Goal: Task Accomplishment & Management: Complete application form

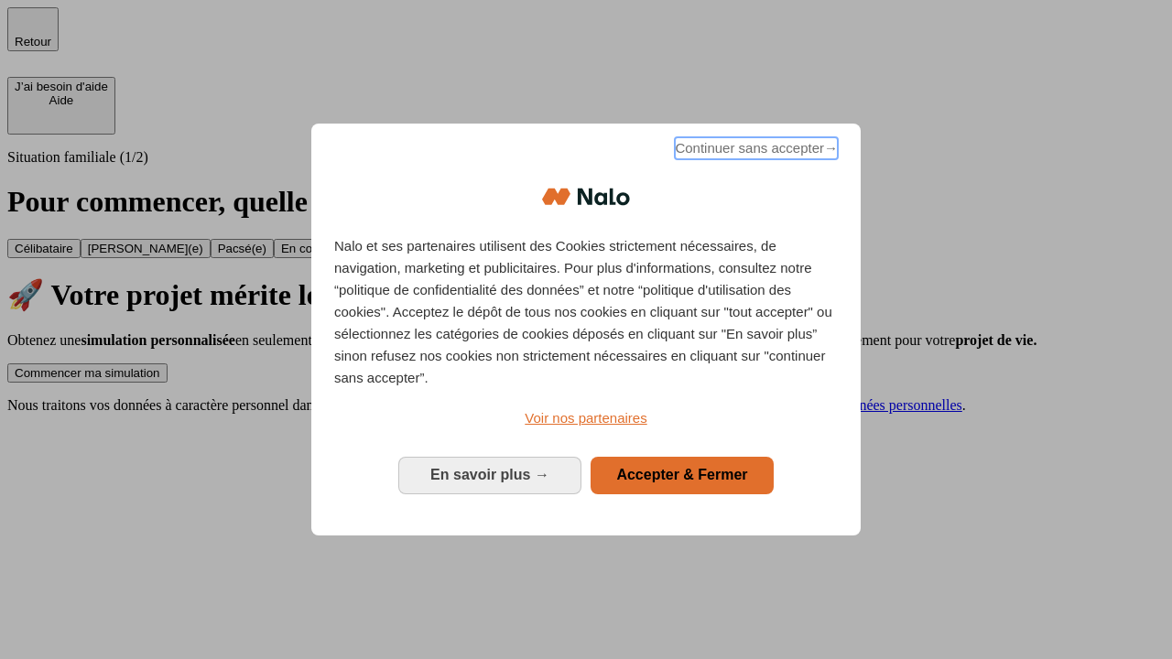
click at [754, 151] on span "Continuer sans accepter →" at bounding box center [756, 148] width 163 height 22
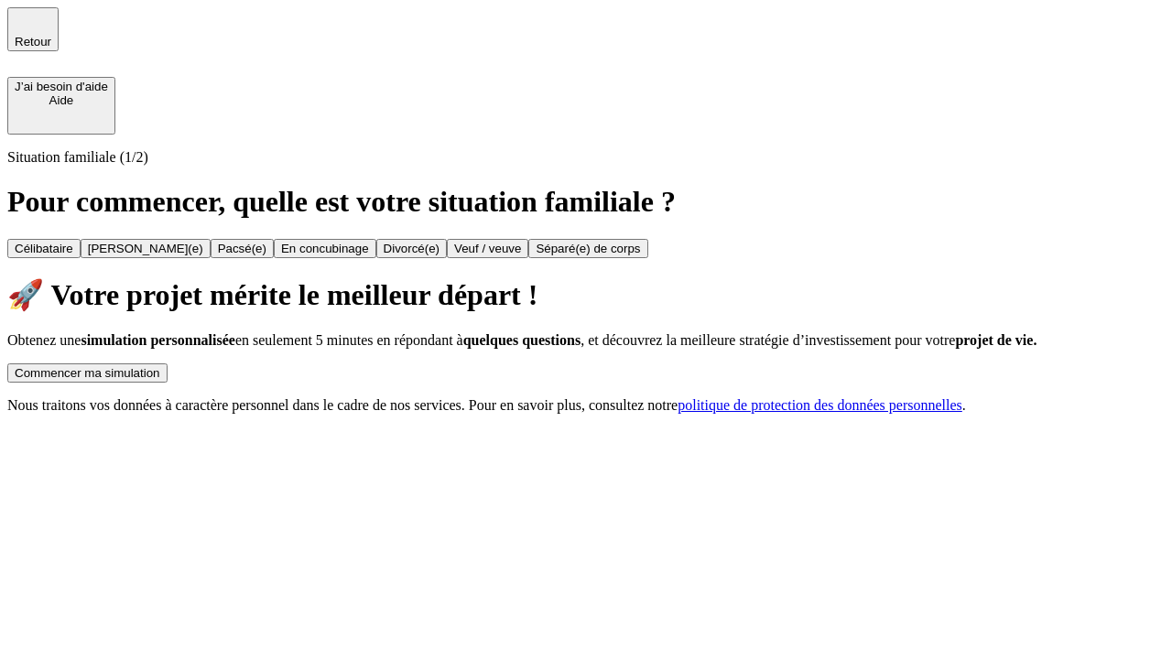
click at [160, 366] on div "Commencer ma simulation" at bounding box center [88, 373] width 146 height 14
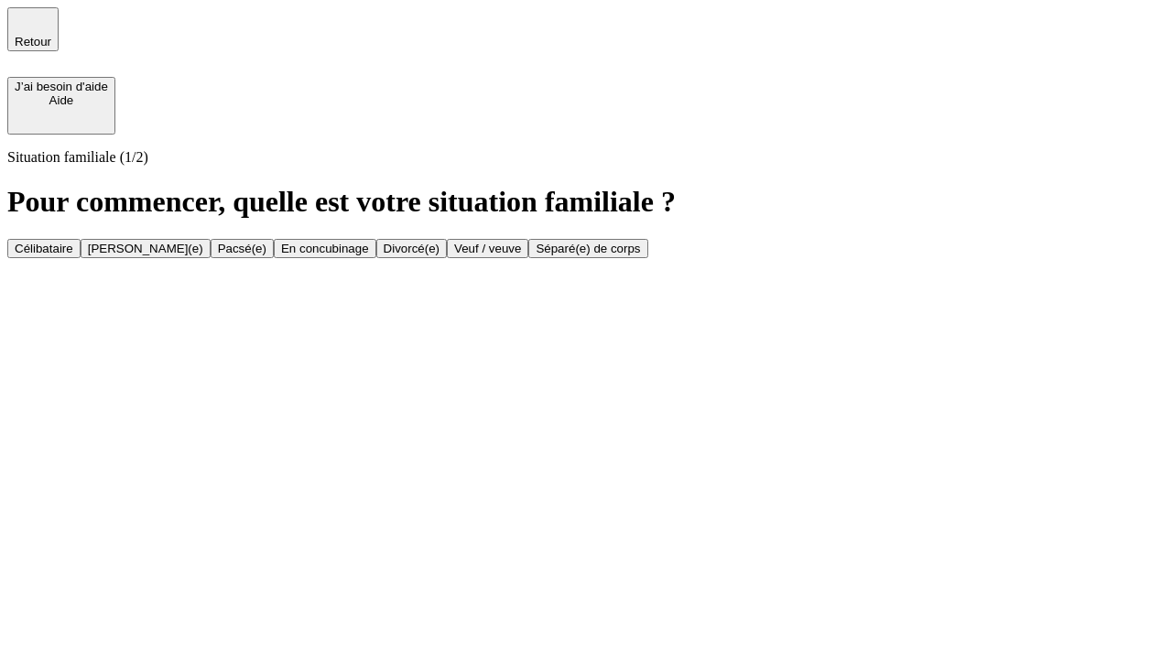
click at [521, 255] on div "Veuf / veuve" at bounding box center [487, 249] width 67 height 14
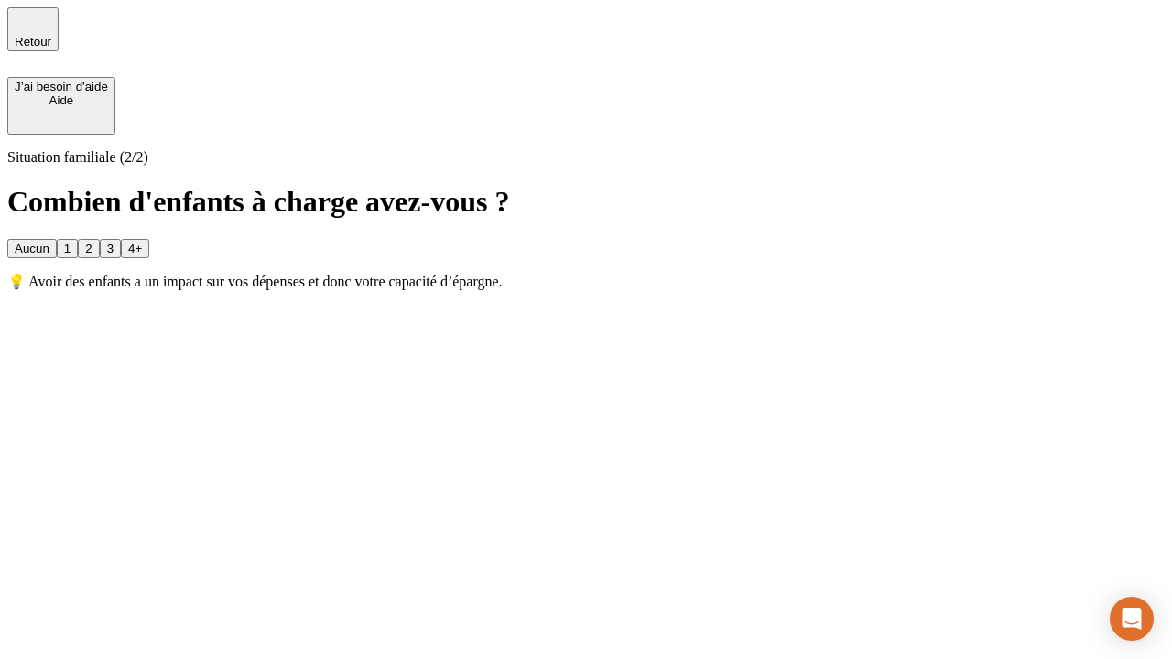
click at [49, 242] on div "Aucun" at bounding box center [32, 249] width 35 height 14
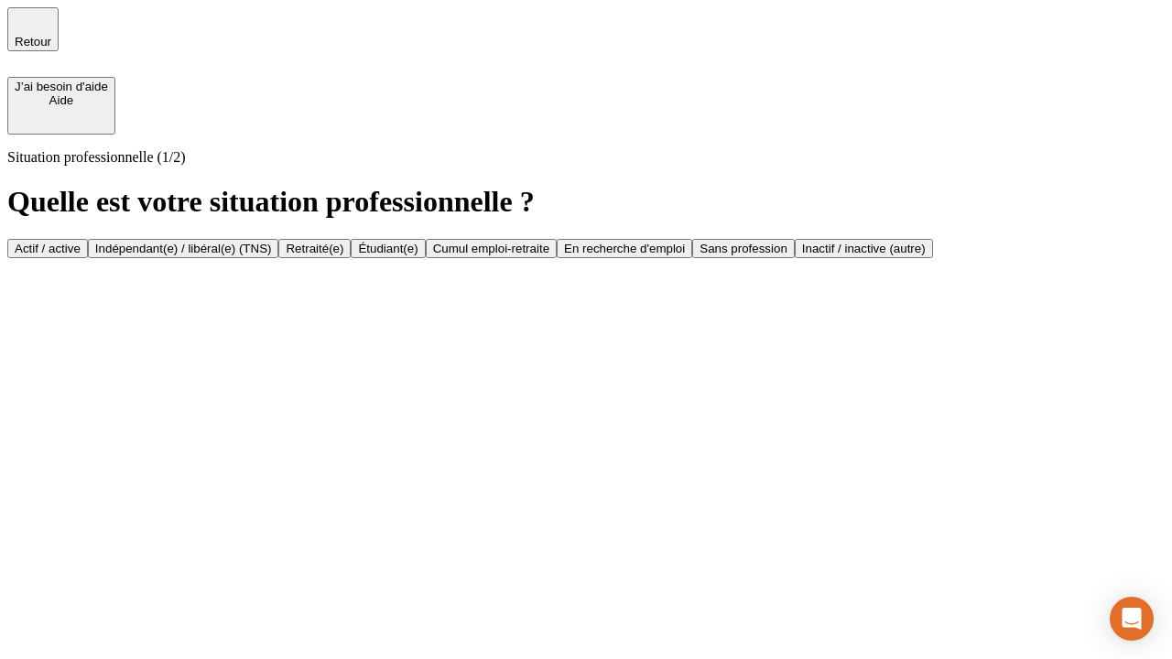
click at [343, 255] on div "Retraité(e)" at bounding box center [315, 249] width 58 height 14
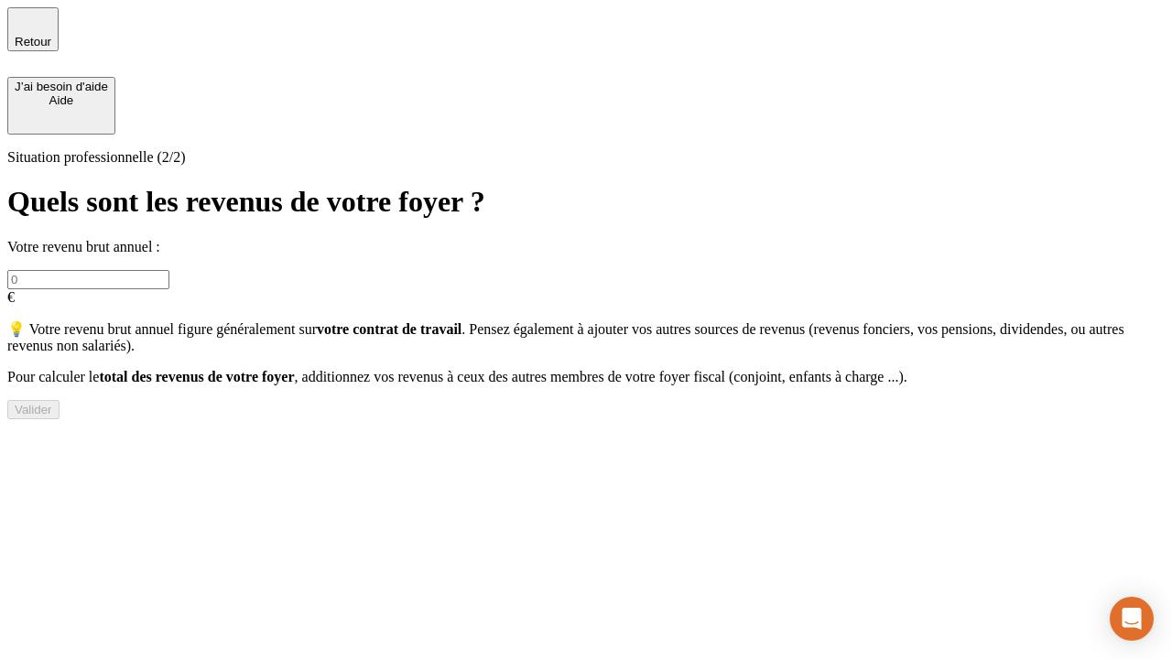
click at [169, 270] on input "text" at bounding box center [88, 279] width 162 height 19
type input "70 000"
click at [52, 416] on div "Valider" at bounding box center [34, 410] width 38 height 14
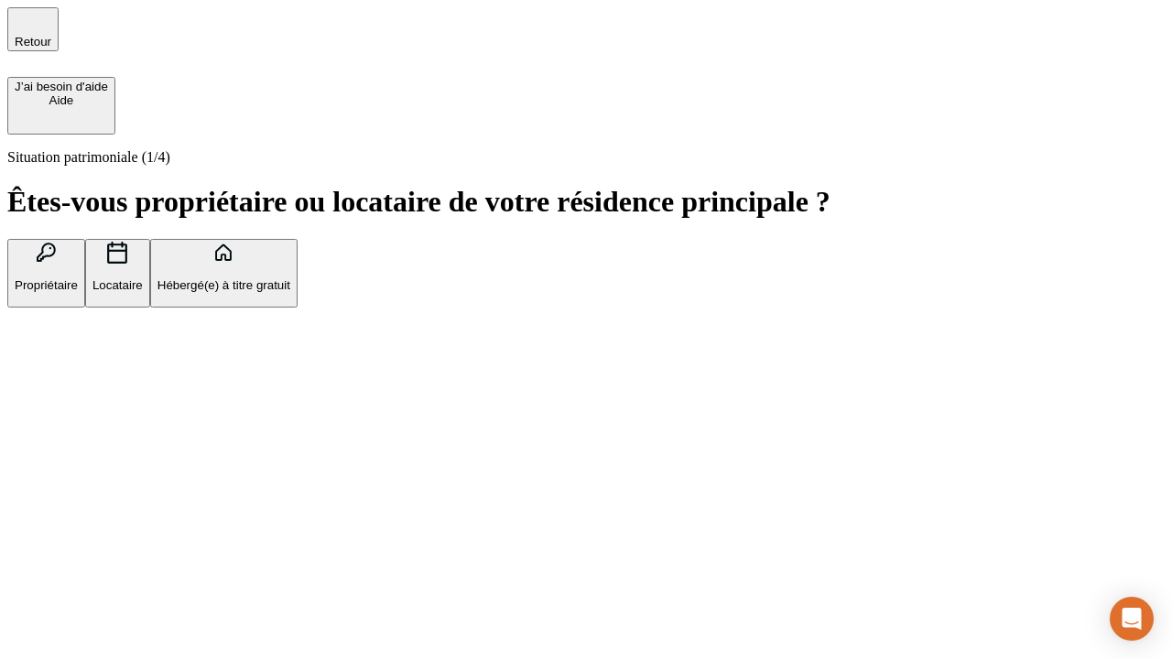
click at [143, 278] on p "Locataire" at bounding box center [117, 285] width 50 height 14
type input "1 000"
click at [143, 278] on p "Locataire" at bounding box center [117, 285] width 50 height 14
click at [52, 405] on div "Valider" at bounding box center [34, 399] width 38 height 14
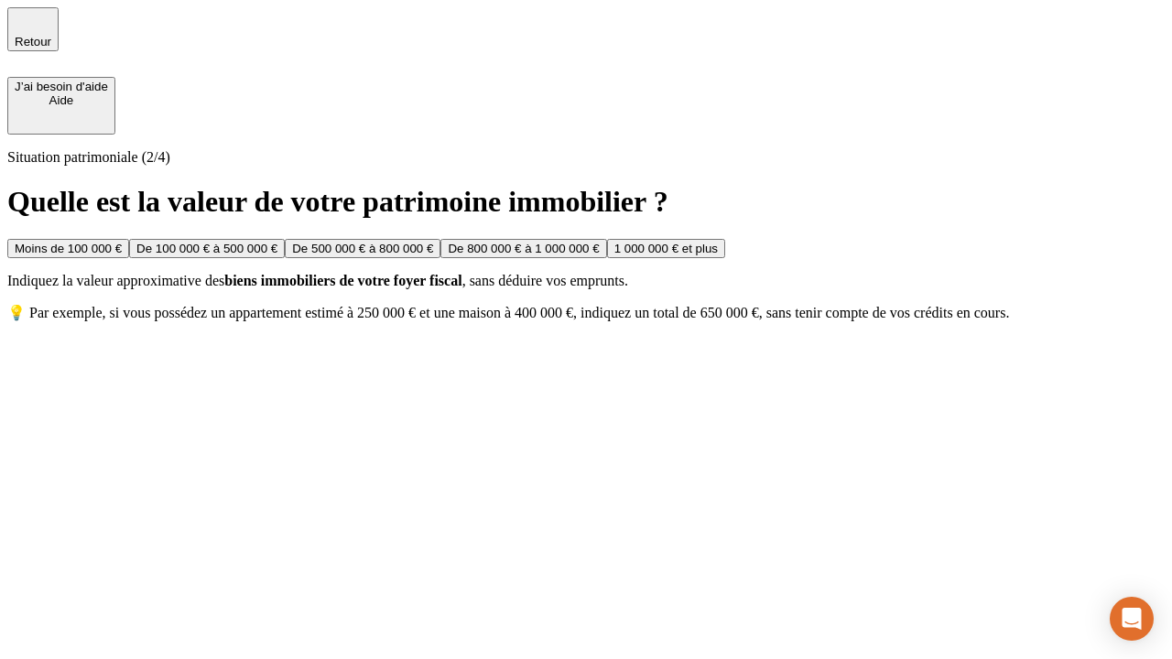
click at [433, 255] on div "De 500 000 € à 800 000 €" at bounding box center [362, 249] width 141 height 14
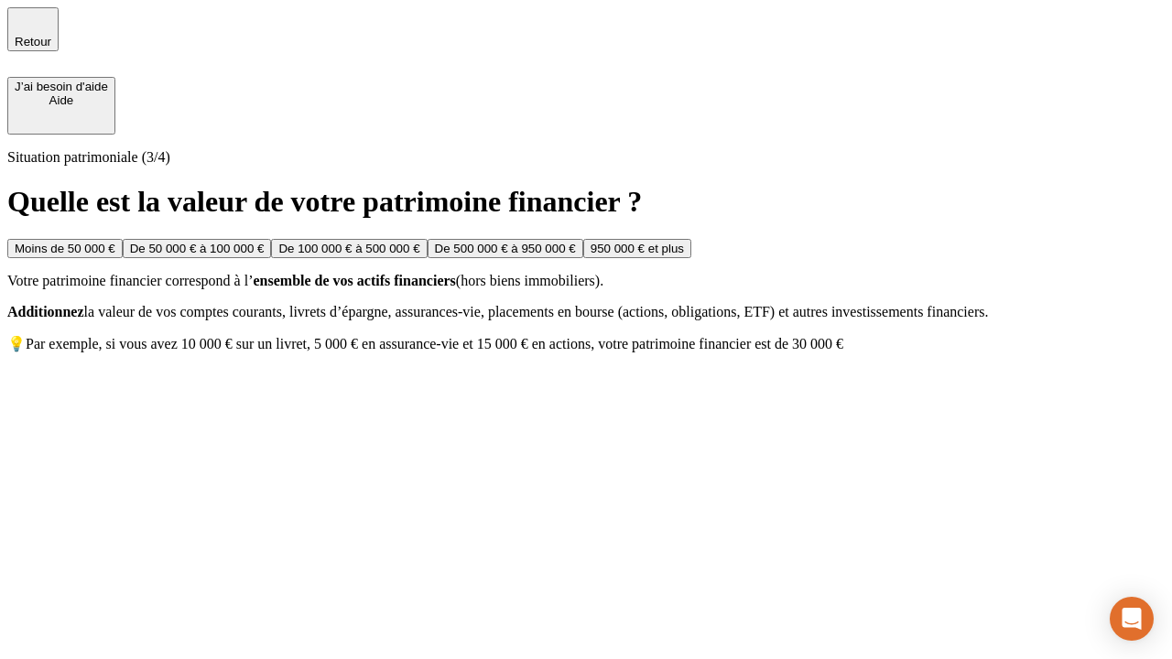
click at [115, 242] on div "Moins de 50 000 €" at bounding box center [65, 249] width 101 height 14
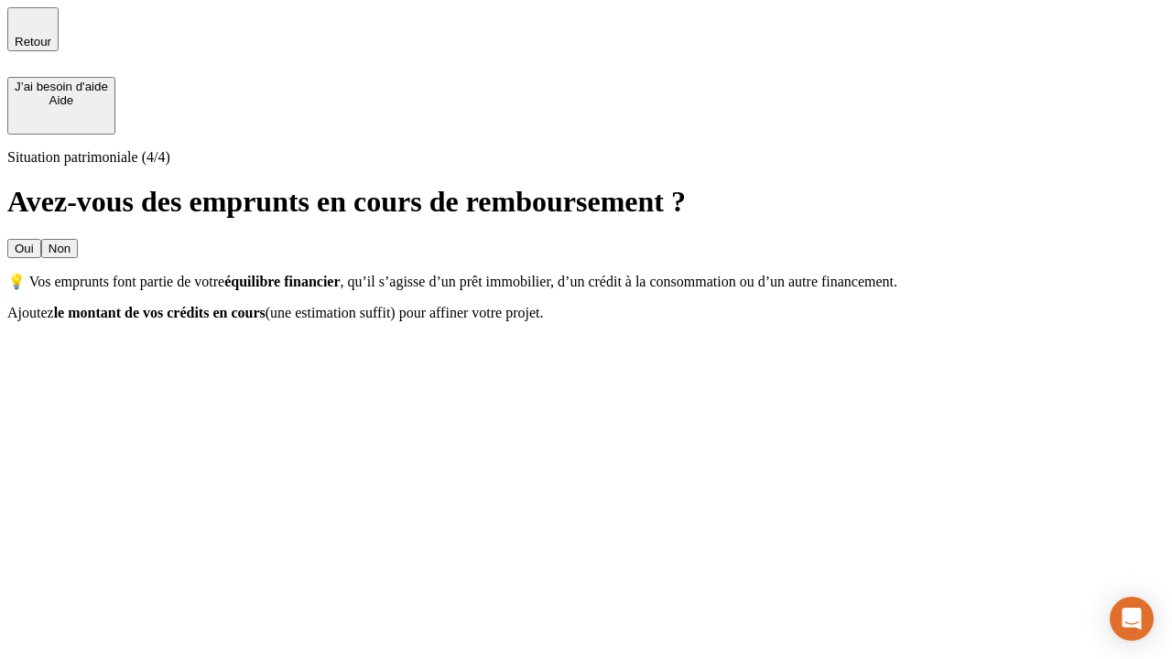
click at [34, 242] on div "Oui" at bounding box center [24, 249] width 19 height 14
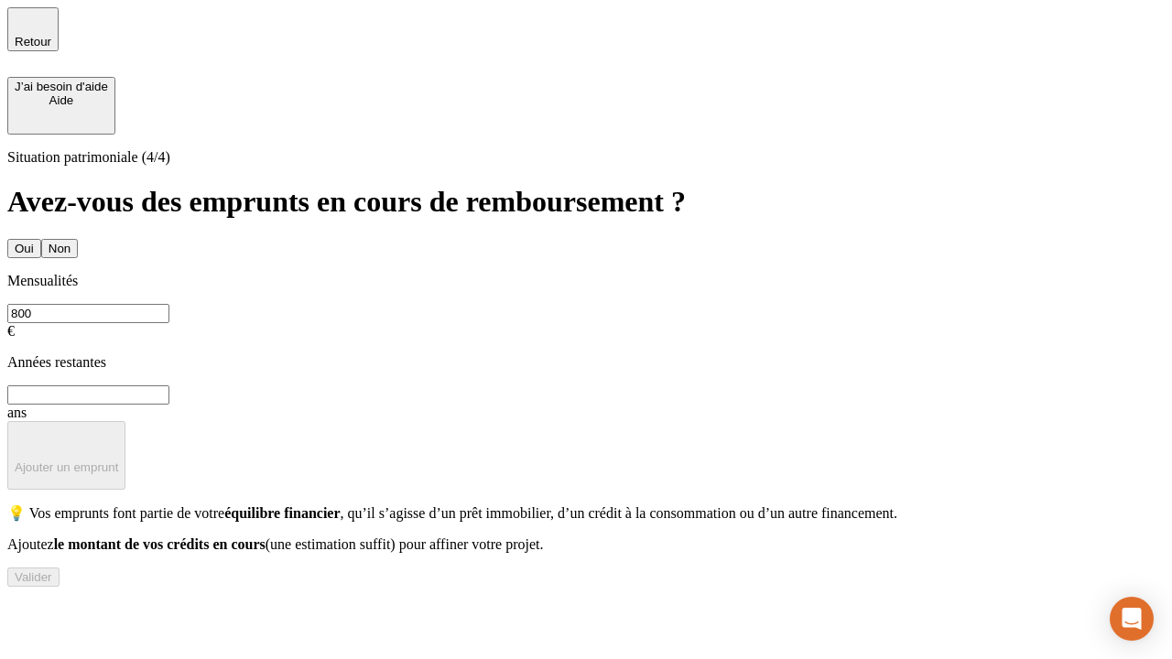
type input "800"
type input "6"
click at [118, 460] on p "Ajouter un emprunt" at bounding box center [66, 467] width 103 height 14
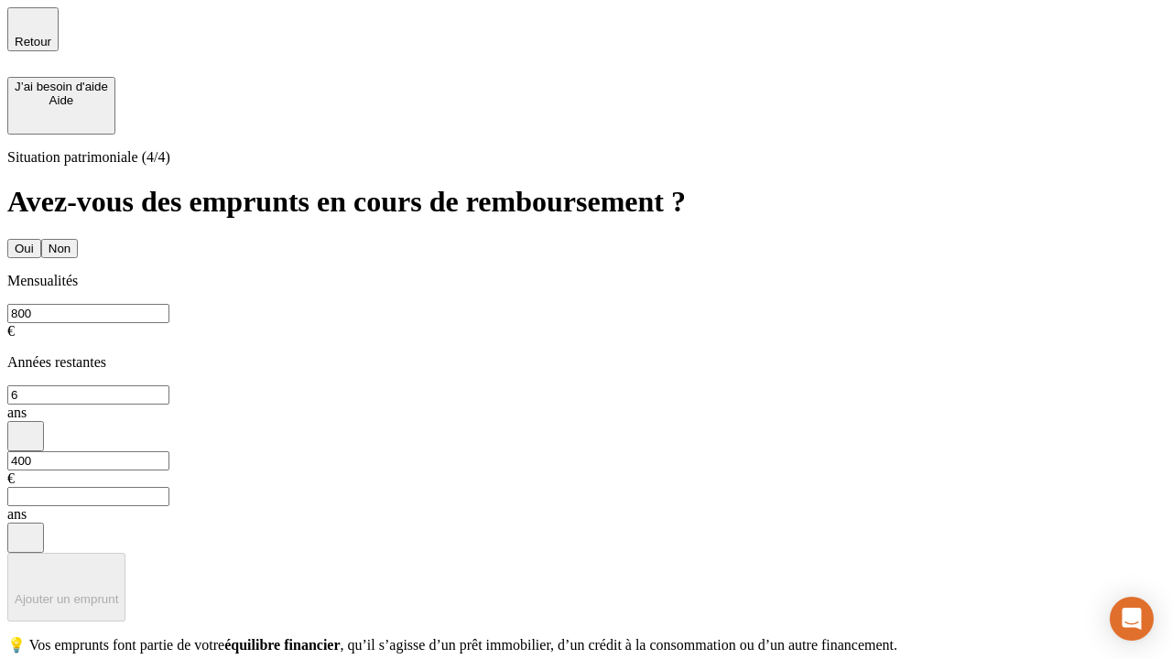
type input "400"
type input "3"
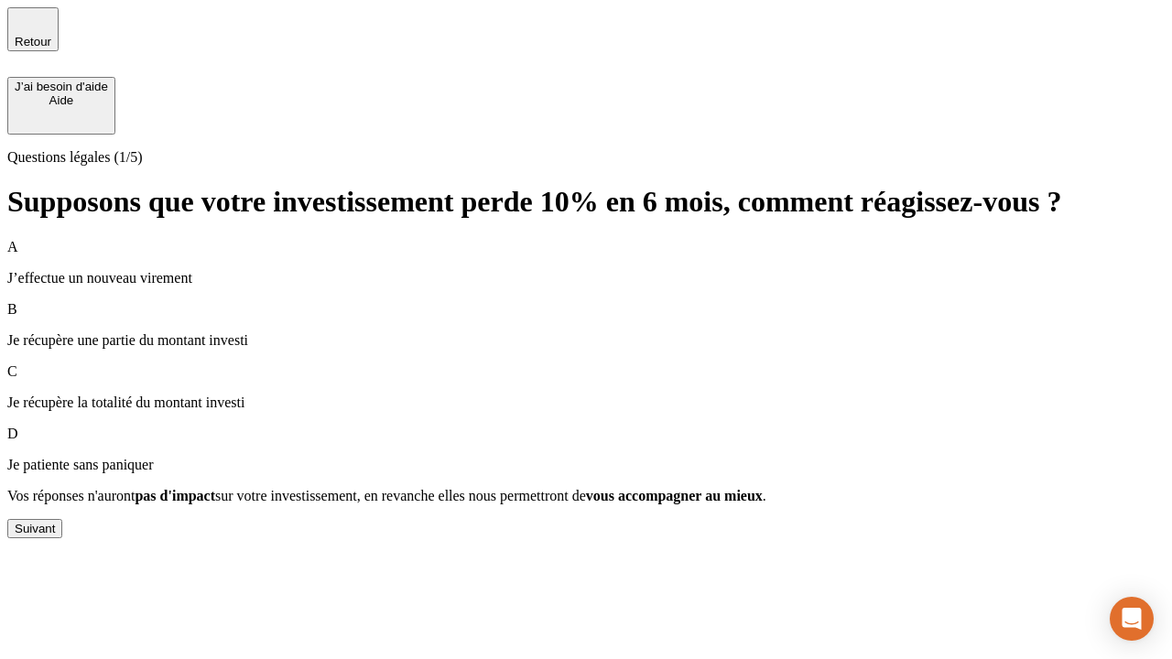
click at [55, 535] on div "Suivant" at bounding box center [35, 529] width 40 height 14
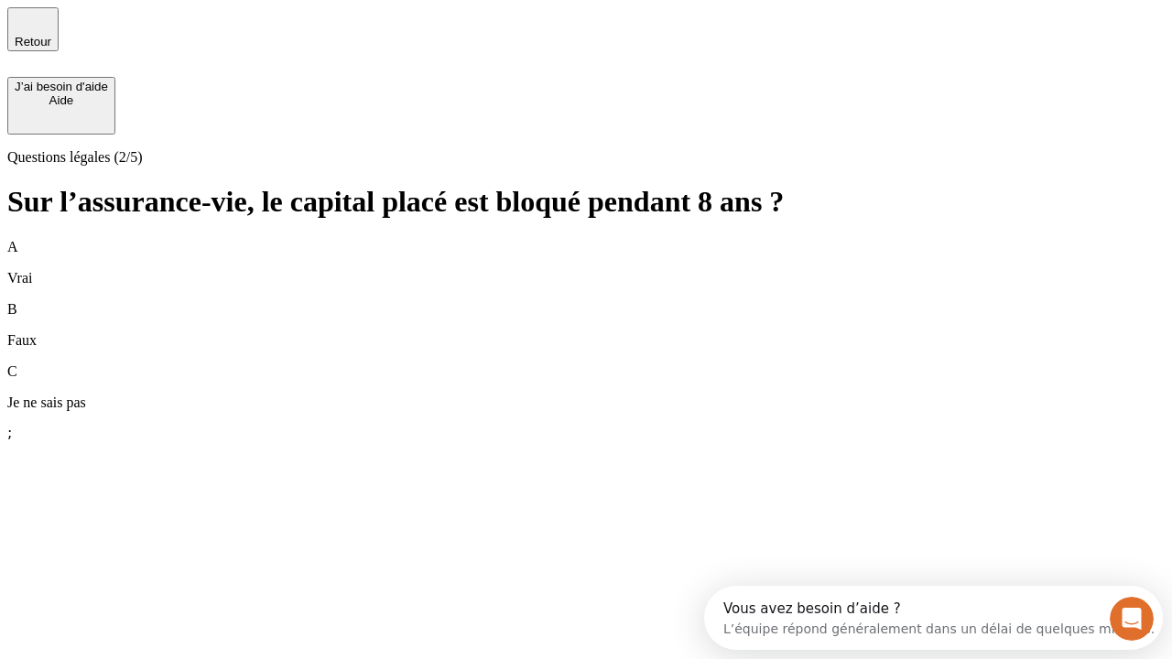
click at [586, 301] on div "B Faux" at bounding box center [585, 325] width 1157 height 48
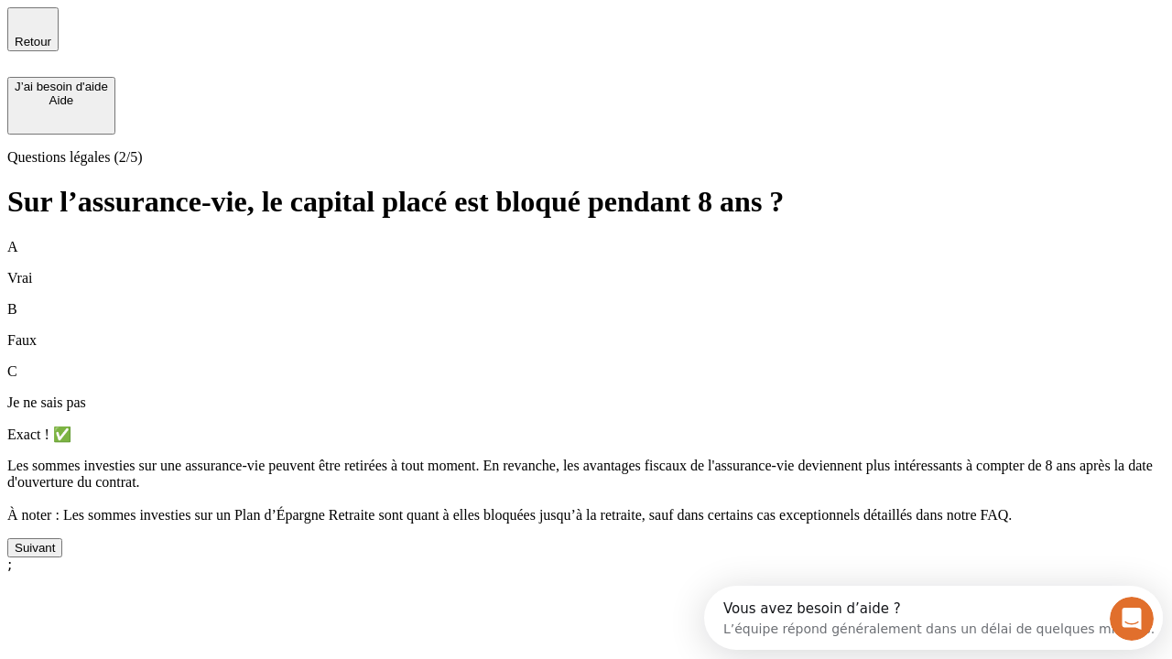
click at [55, 555] on div "Suivant" at bounding box center [35, 548] width 40 height 14
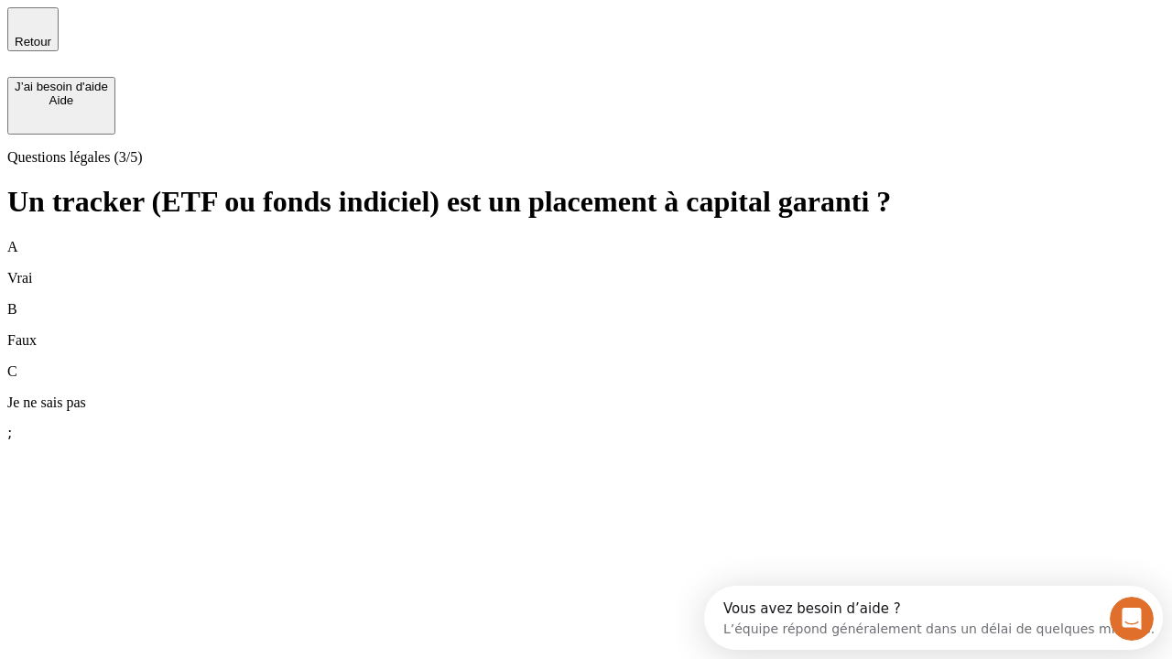
scroll to position [16, 0]
click at [586, 301] on div "B Faux" at bounding box center [585, 325] width 1157 height 48
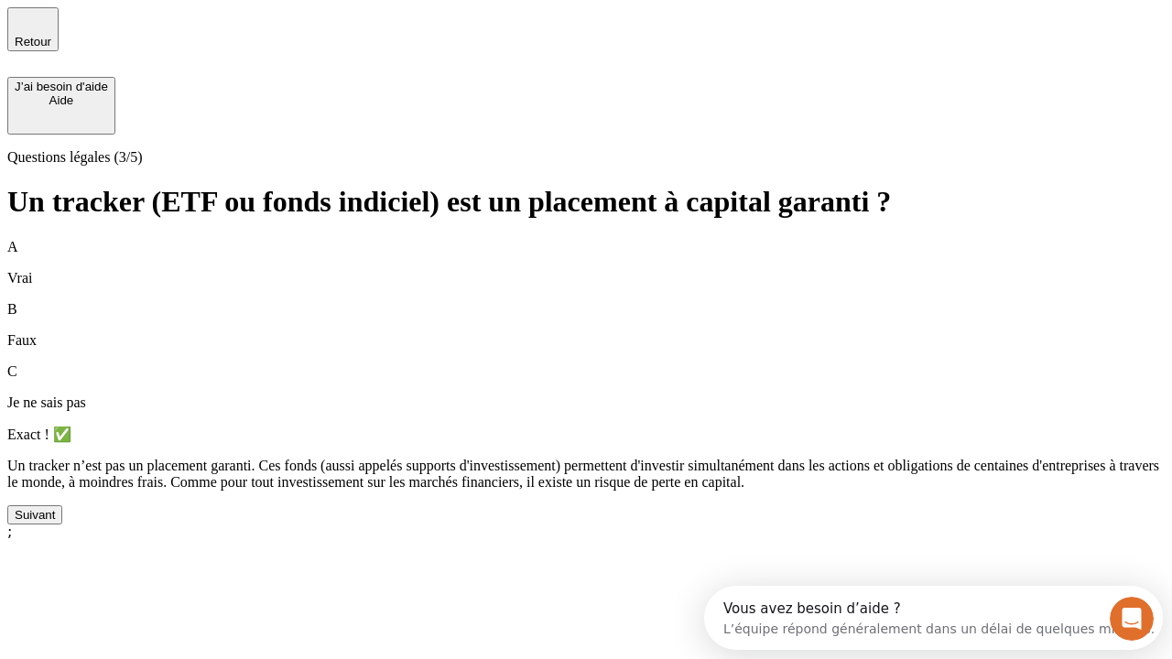
click at [55, 522] on div "Suivant" at bounding box center [35, 515] width 40 height 14
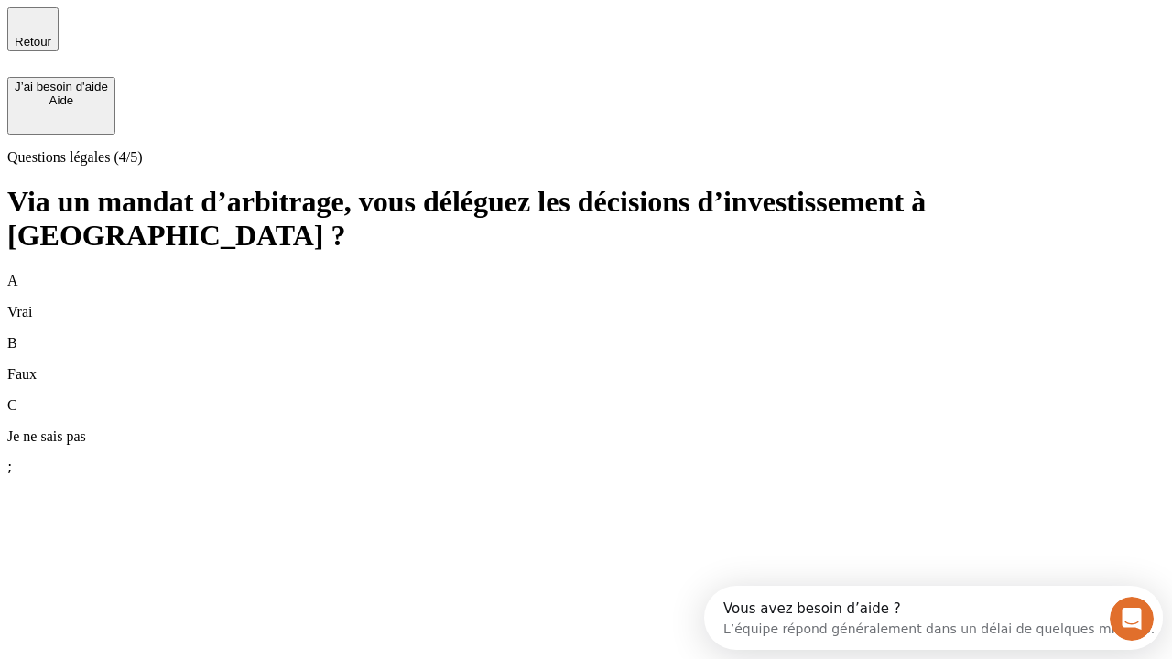
click at [586, 273] on div "A Vrai" at bounding box center [585, 297] width 1157 height 48
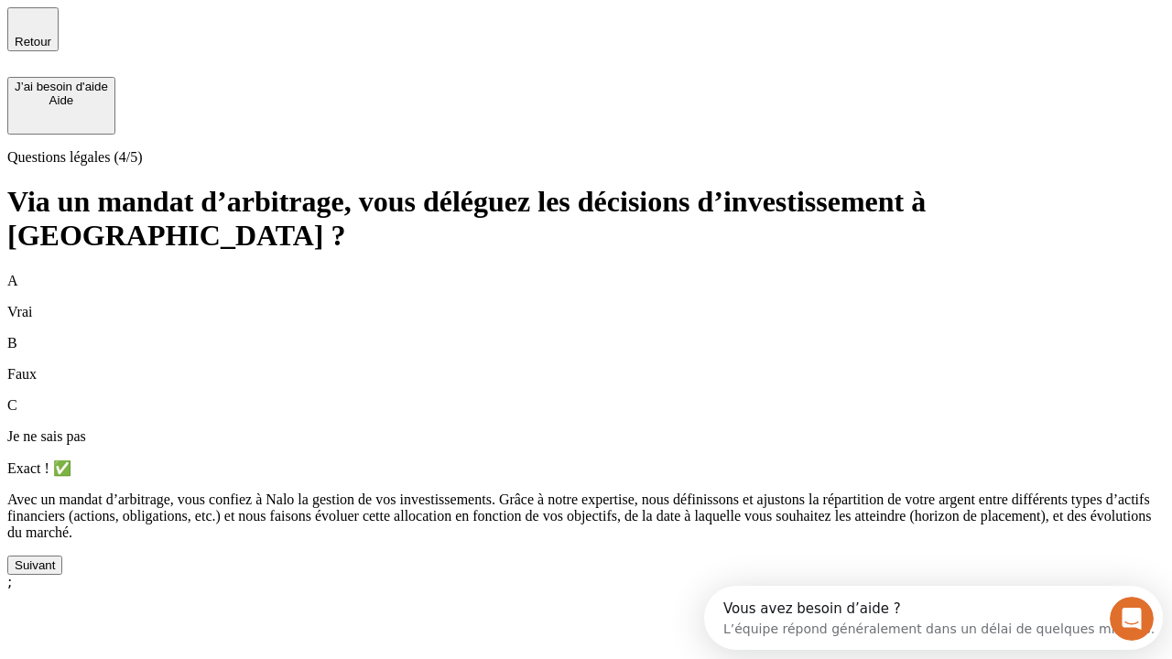
click at [55, 572] on div "Suivant" at bounding box center [35, 565] width 40 height 14
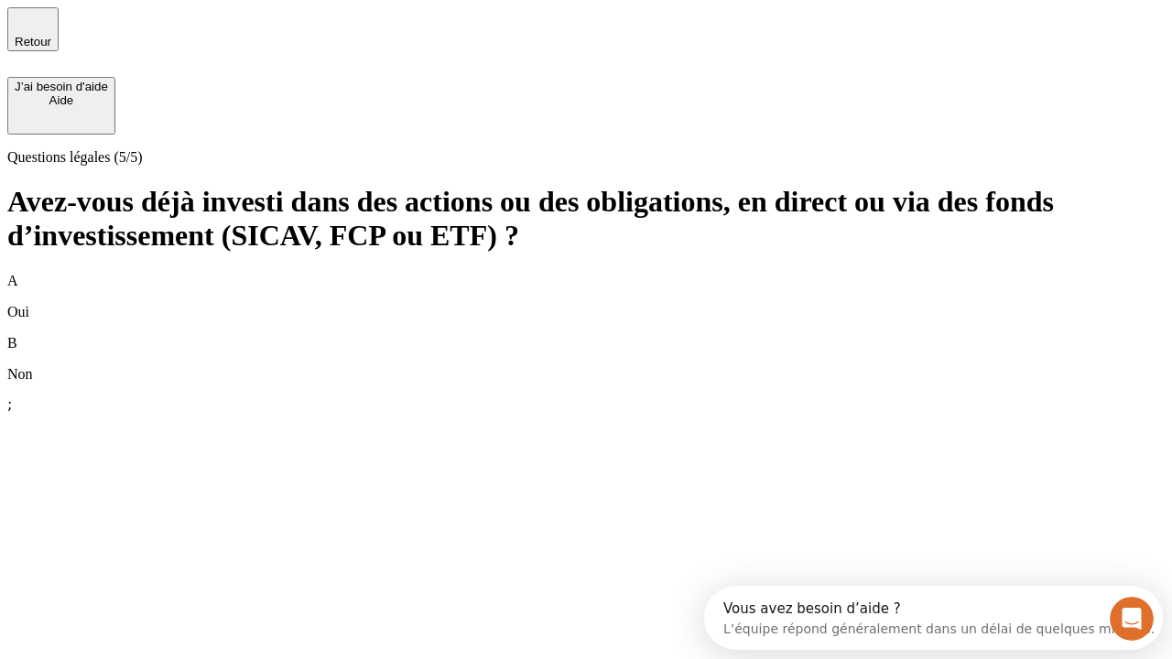
click at [586, 335] on div "B Non" at bounding box center [585, 359] width 1157 height 48
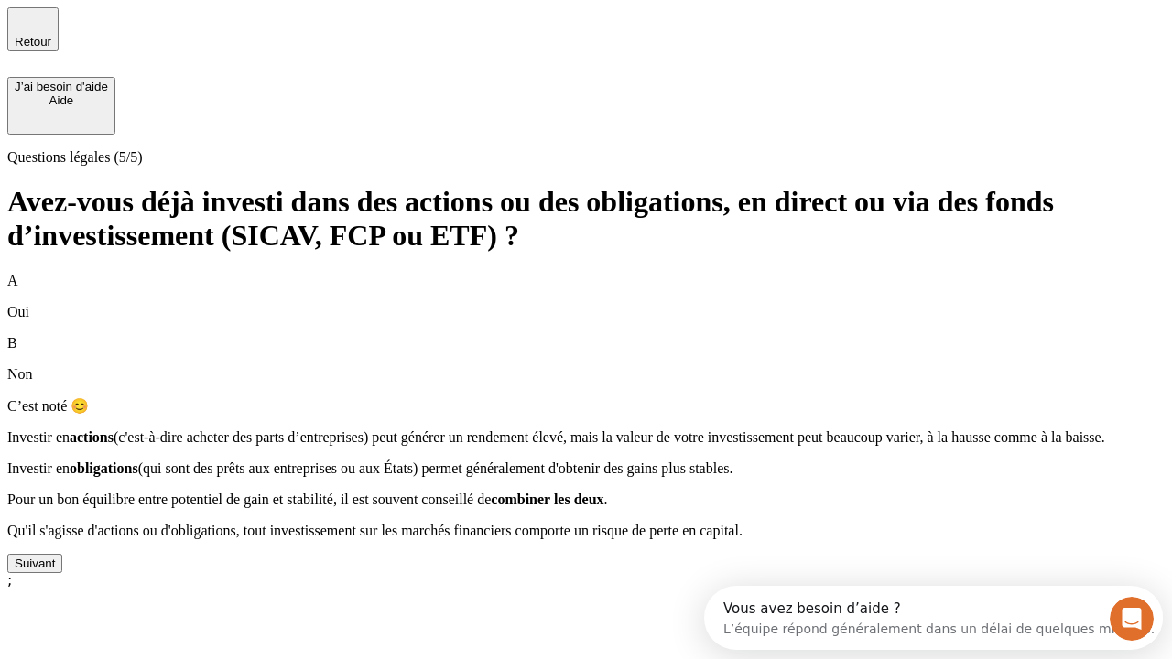
click at [55, 570] on div "Suivant" at bounding box center [35, 563] width 40 height 14
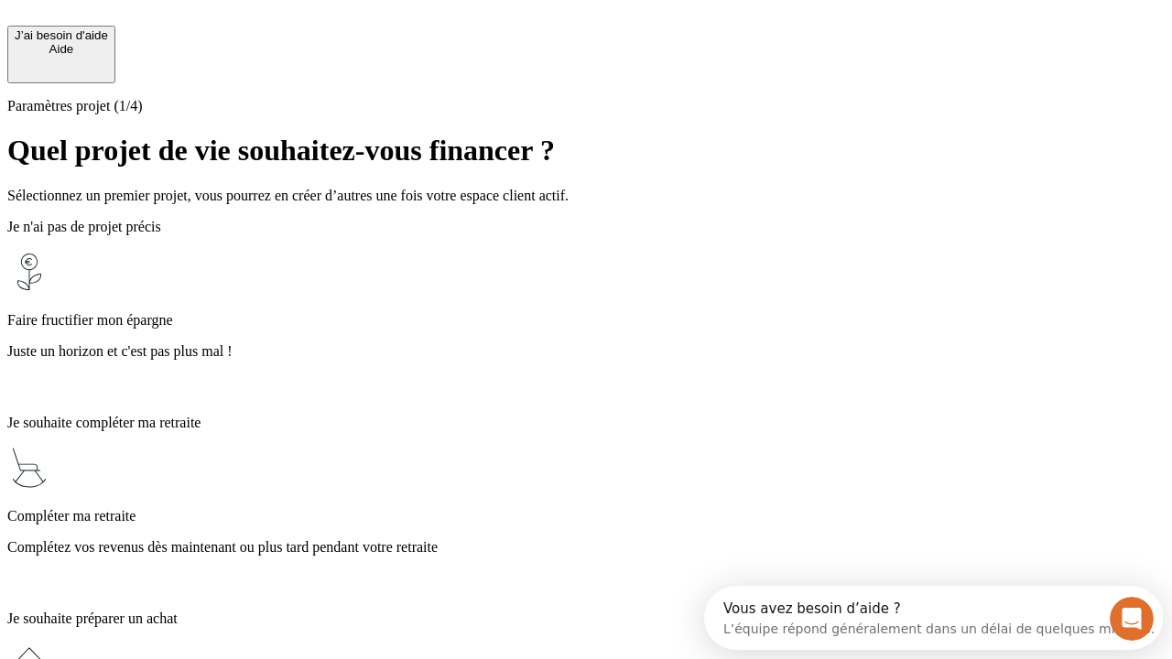
click at [586, 539] on p "Complétez vos revenus dès maintenant ou plus tard pendant votre retraite" at bounding box center [585, 547] width 1157 height 16
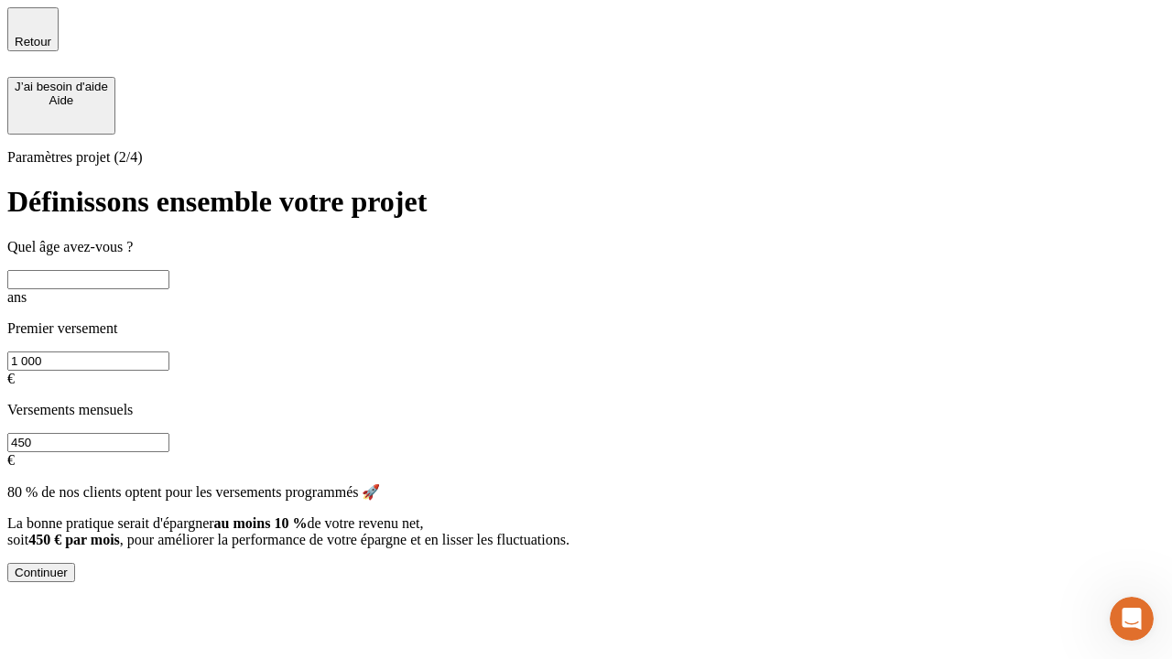
click at [169, 270] on input "text" at bounding box center [88, 279] width 162 height 19
type input "35"
click at [169, 351] on input "1 000" at bounding box center [88, 360] width 162 height 19
type input "500"
click at [169, 433] on input "450" at bounding box center [88, 442] width 162 height 19
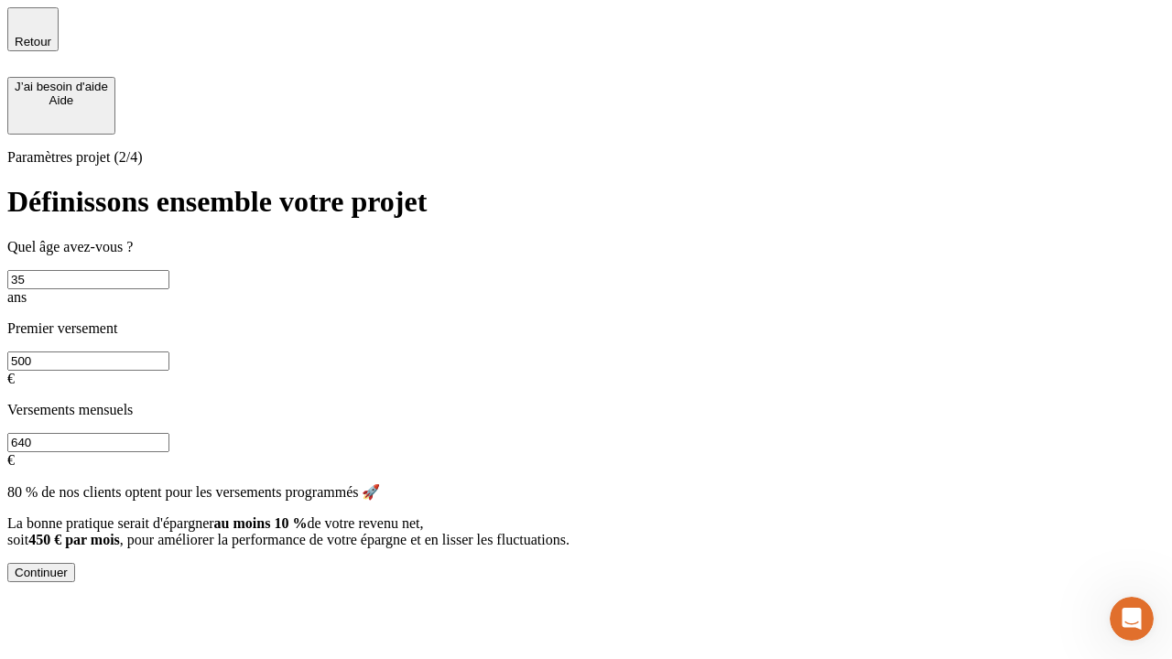
type input "640"
click at [68, 579] on div "Continuer" at bounding box center [41, 573] width 53 height 14
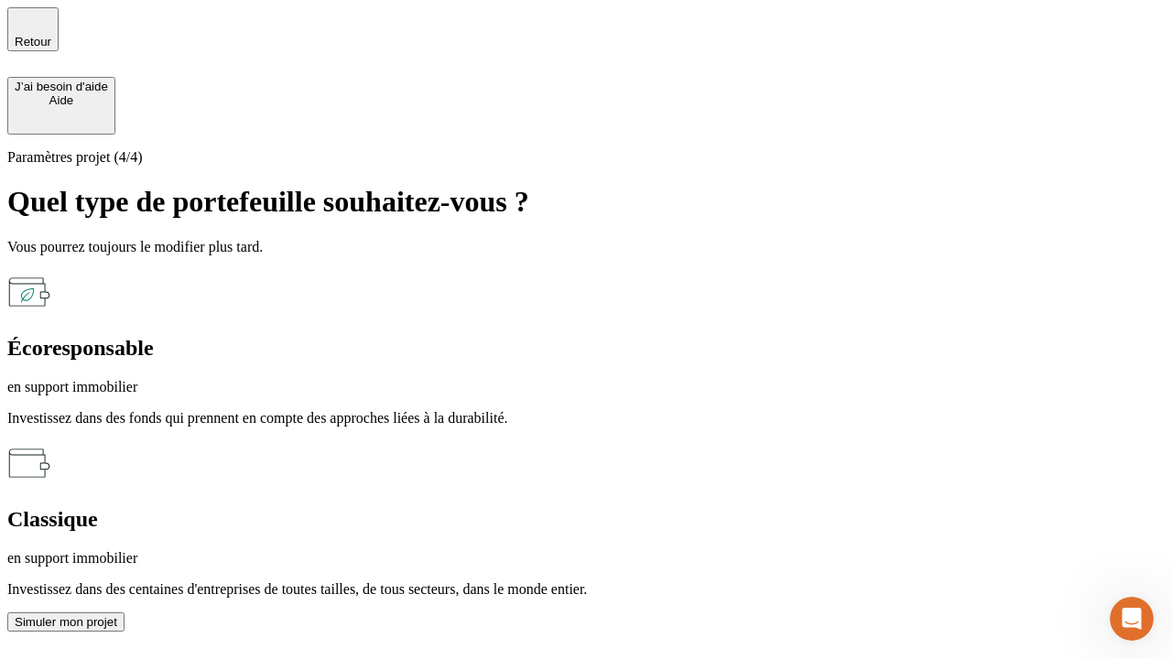
click at [386, 379] on p "en support immobilier" at bounding box center [585, 387] width 1157 height 16
click at [117, 615] on div "Simuler mon projet" at bounding box center [66, 622] width 103 height 14
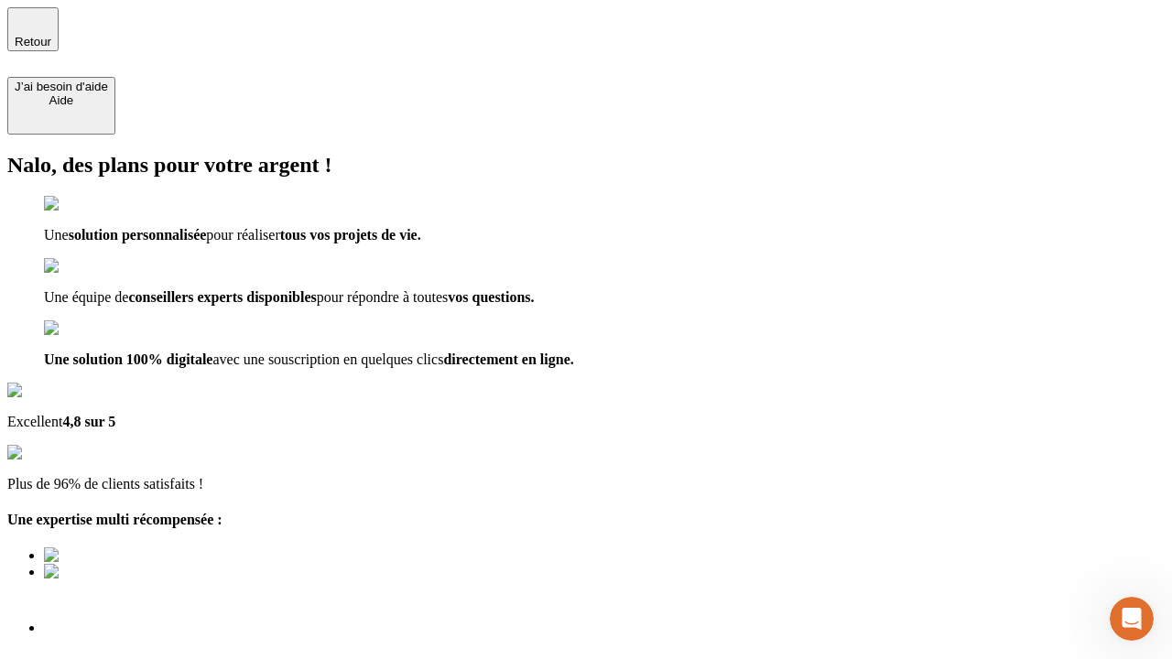
type input "[EMAIL_ADDRESS][DOMAIN_NAME]"
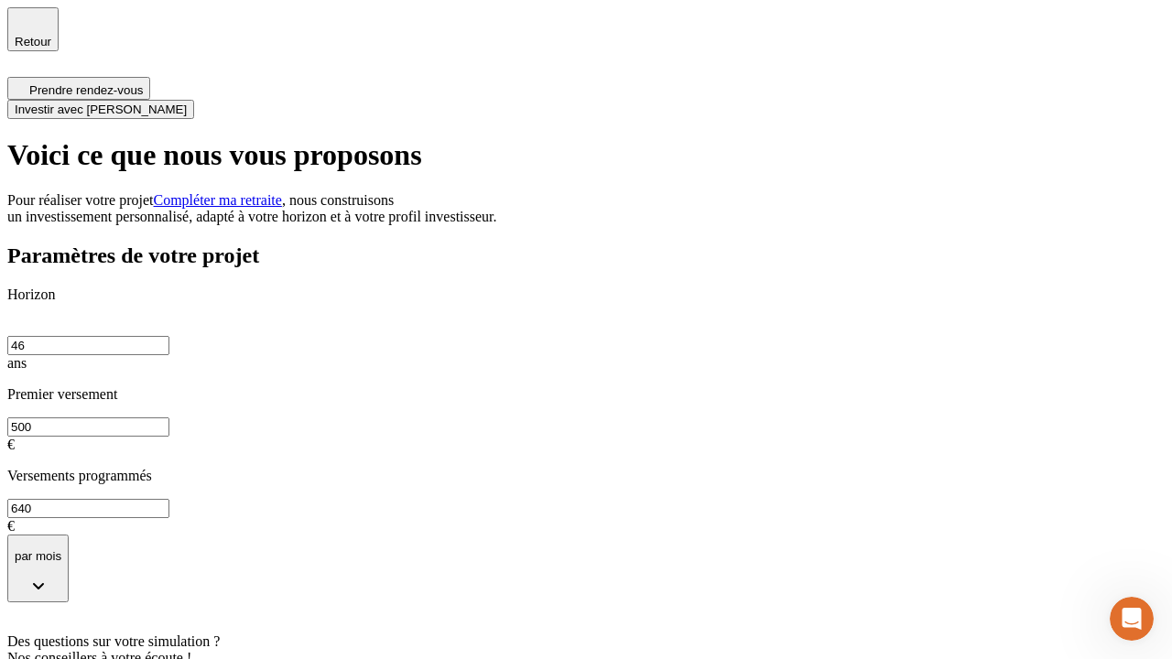
click at [187, 103] on span "Investir avec [PERSON_NAME]" at bounding box center [101, 110] width 172 height 14
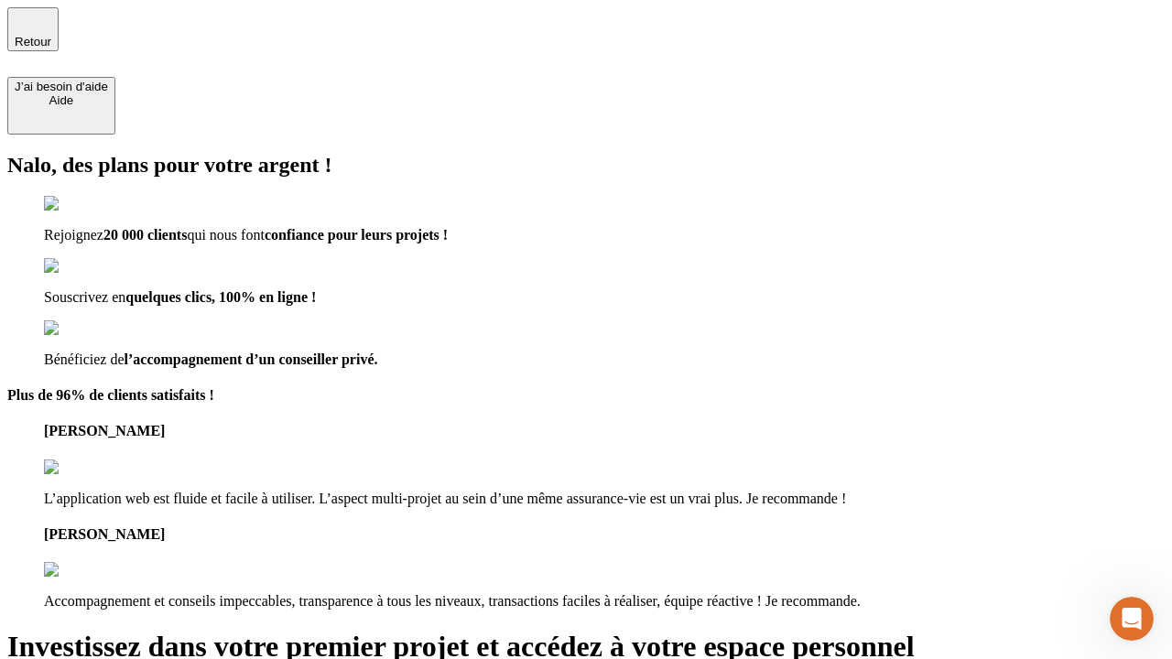
type input "[EMAIL_ADDRESS][DOMAIN_NAME]"
